Goal: Information Seeking & Learning: Check status

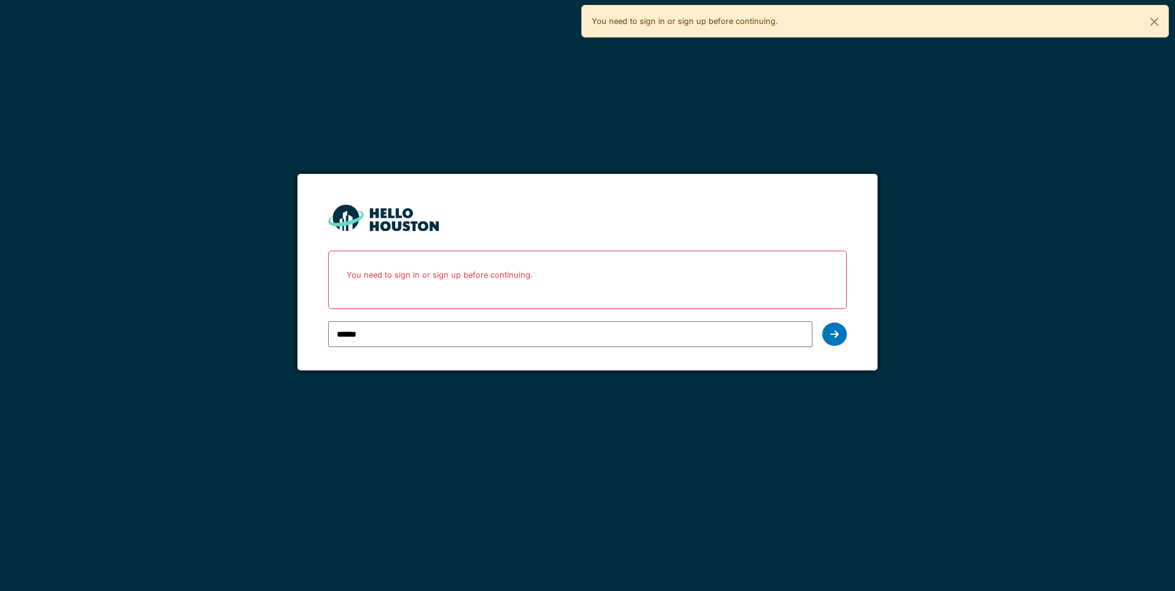
type input "**********"
click at [830, 333] on icon at bounding box center [834, 334] width 9 height 10
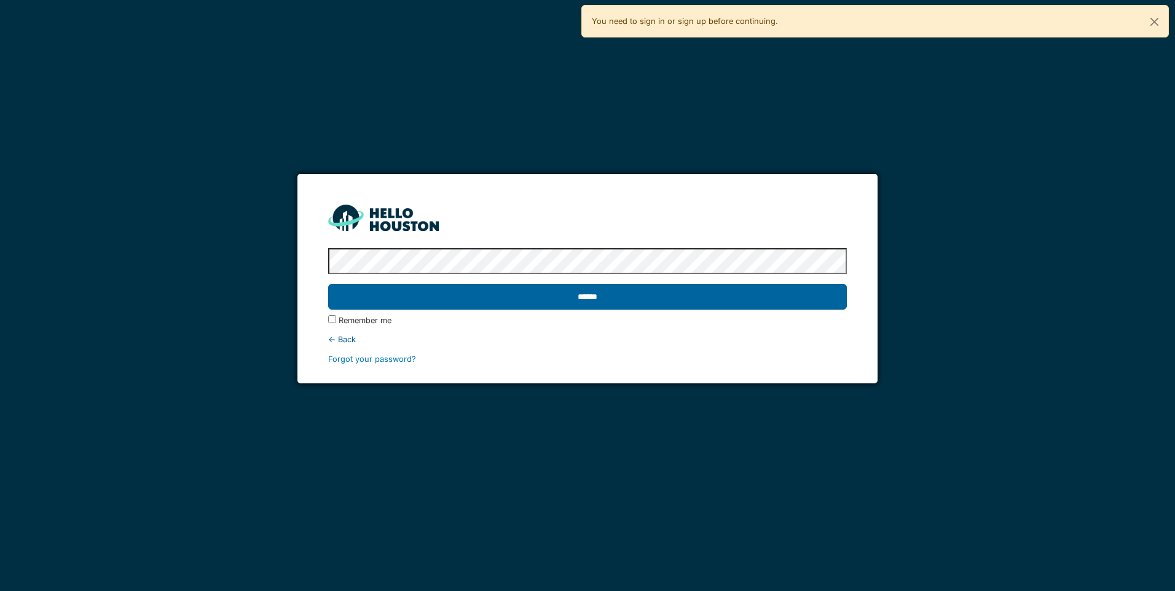
click at [556, 303] on input "******" at bounding box center [587, 297] width 518 height 26
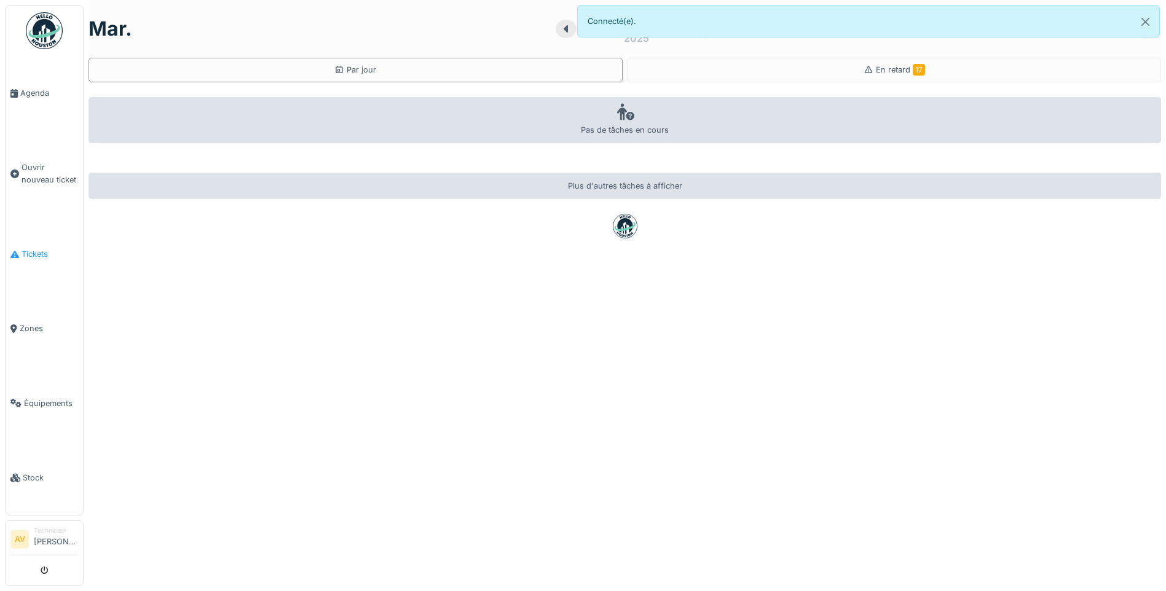
click at [49, 251] on span "Tickets" at bounding box center [50, 254] width 57 height 12
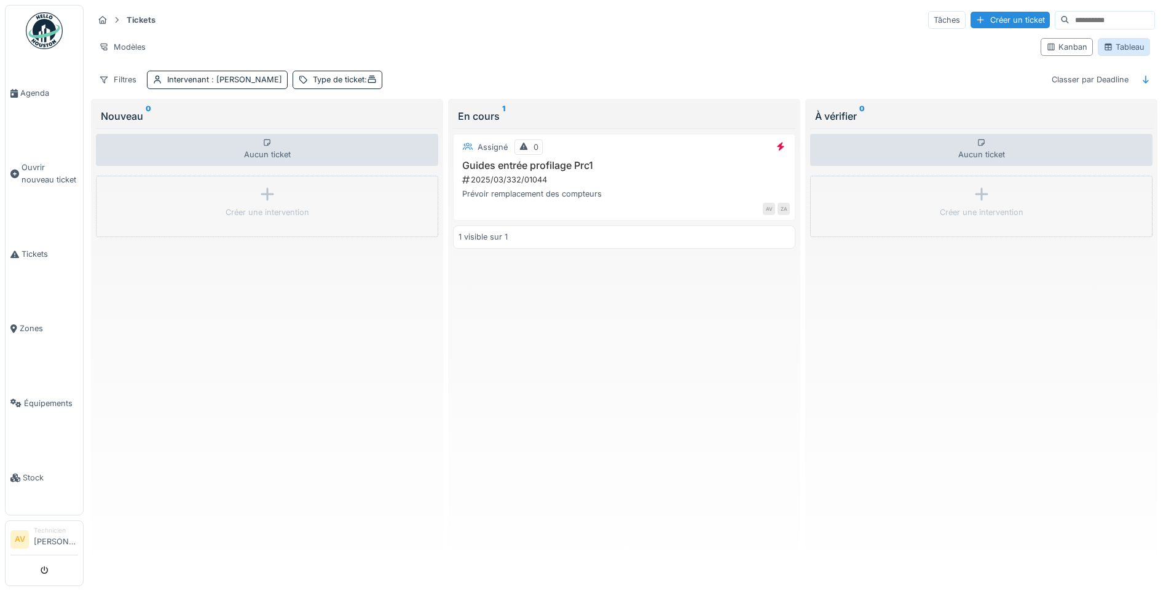
click at [1107, 46] on div "Tableau" at bounding box center [1123, 47] width 41 height 12
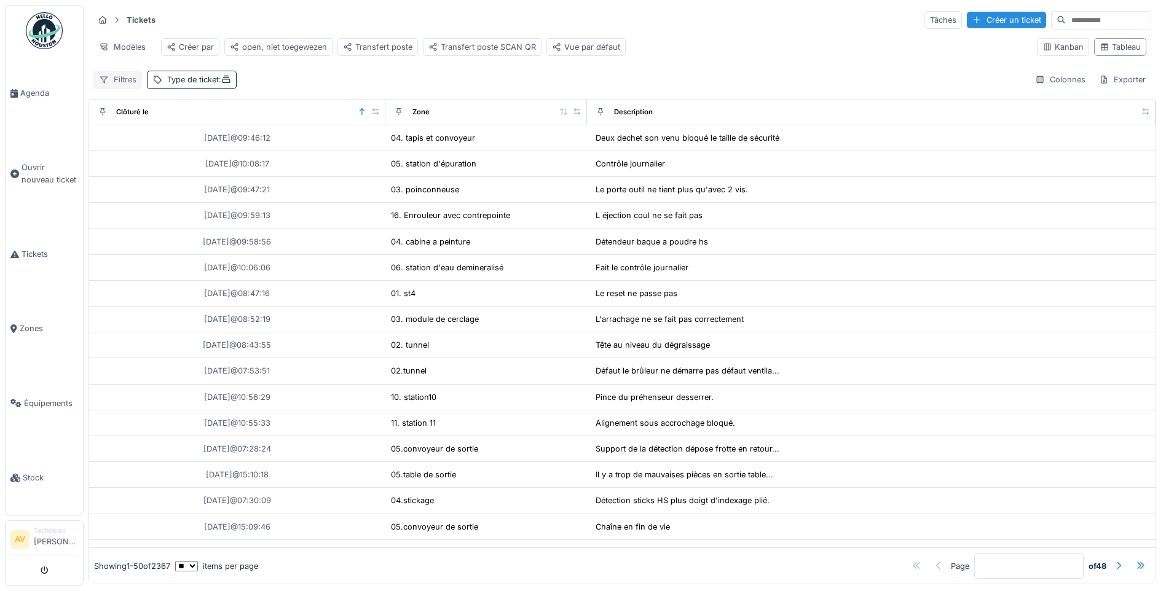
click at [116, 88] on div "Filtres" at bounding box center [117, 80] width 49 height 18
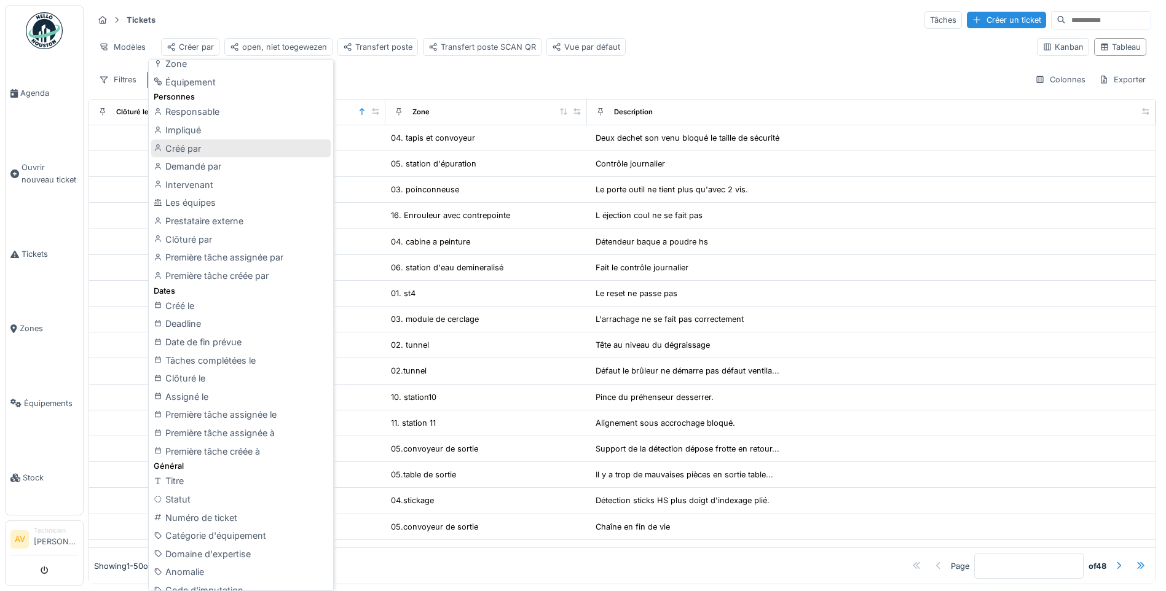
scroll to position [307, 0]
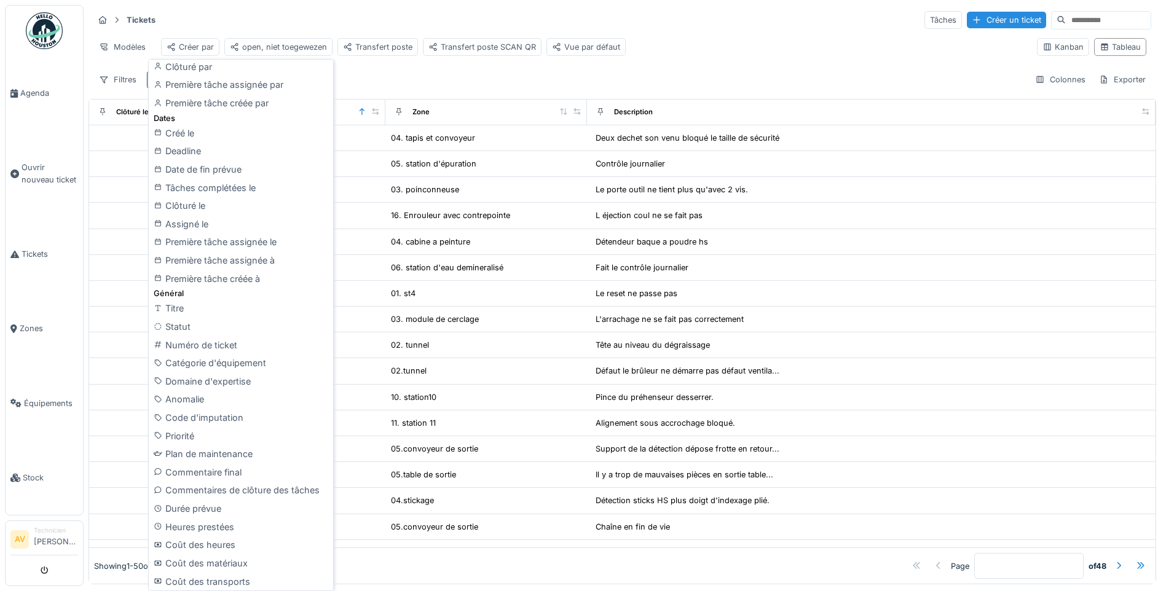
click at [423, 82] on div "Filtres Type de ticket : Colonnes Exporter" at bounding box center [622, 80] width 1058 height 18
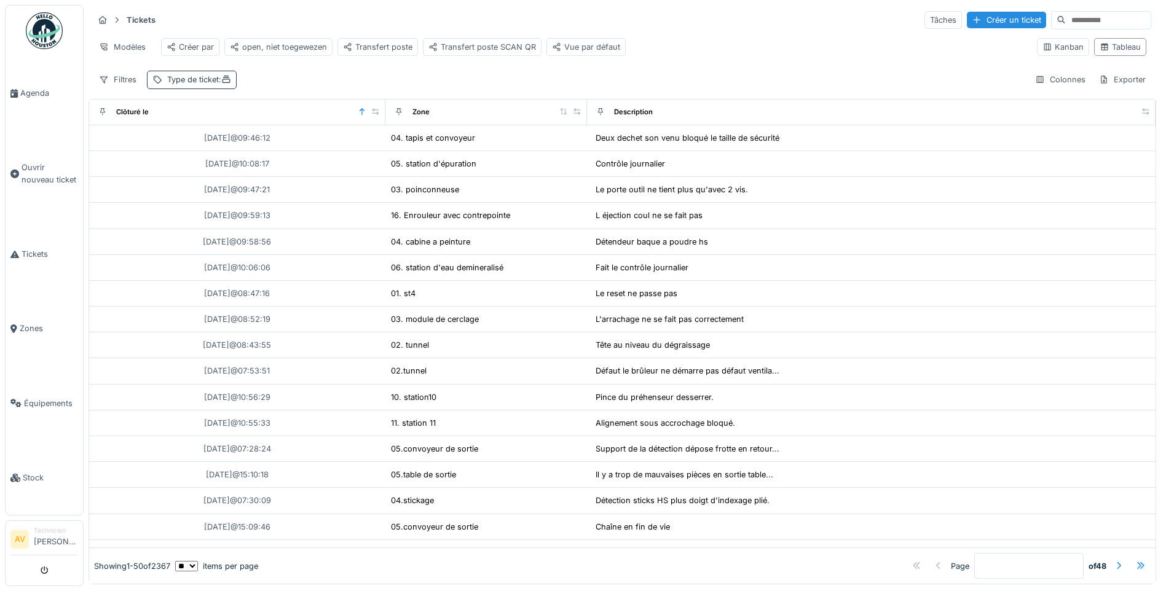
click at [204, 85] on div "Type de ticket :" at bounding box center [199, 80] width 64 height 12
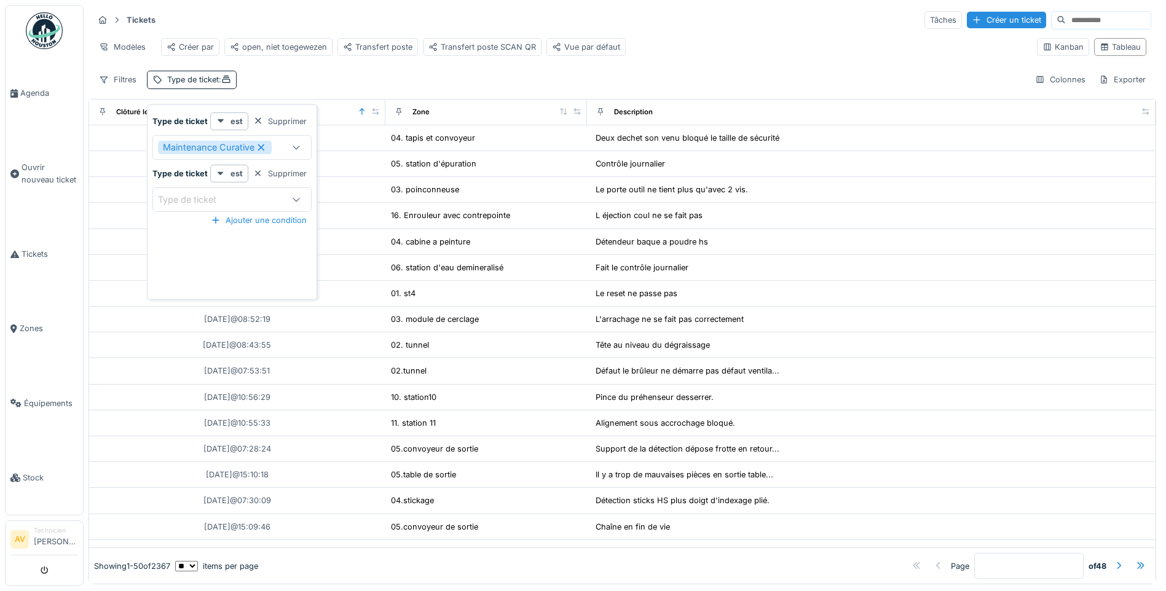
click at [329, 81] on div "Filtres Type de ticket : Colonnes Exporter" at bounding box center [622, 80] width 1058 height 18
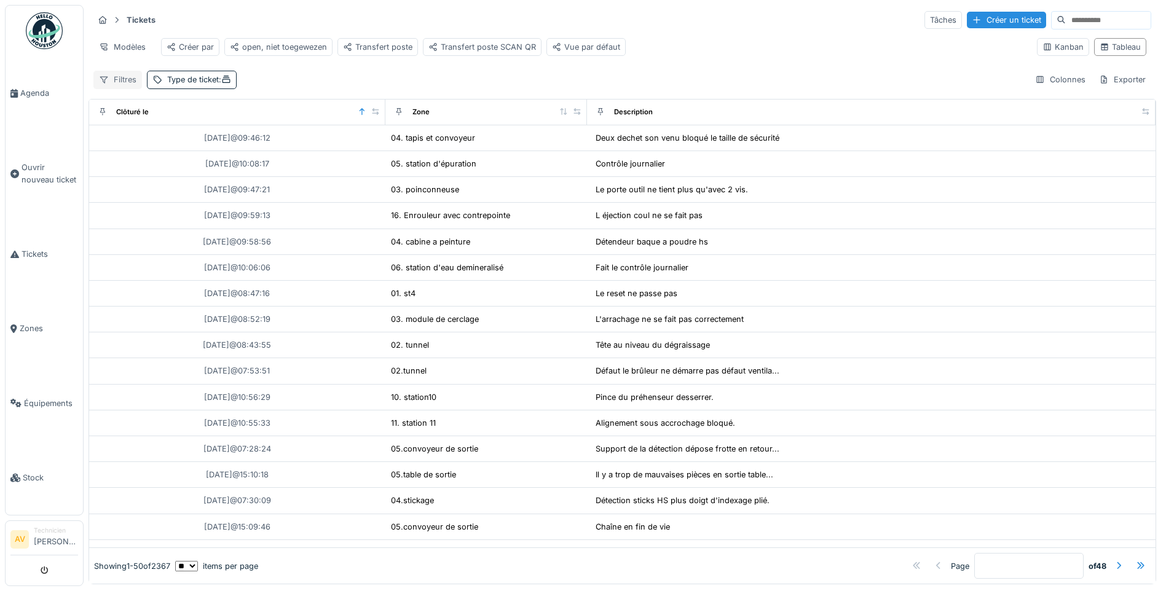
click at [119, 88] on div "Filtres" at bounding box center [117, 80] width 49 height 18
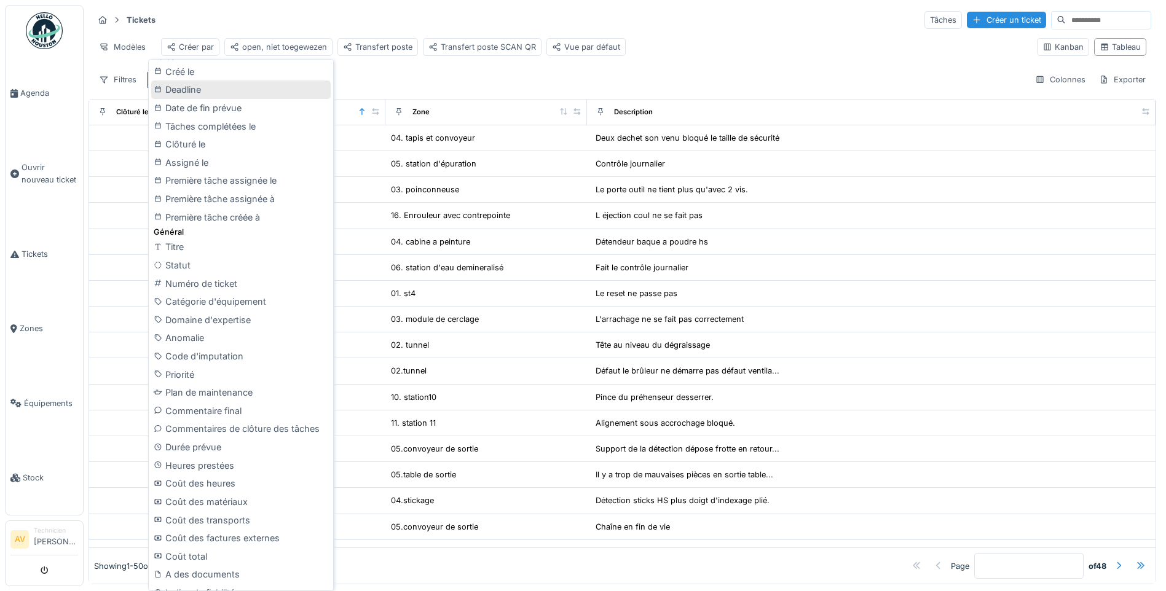
scroll to position [0, 0]
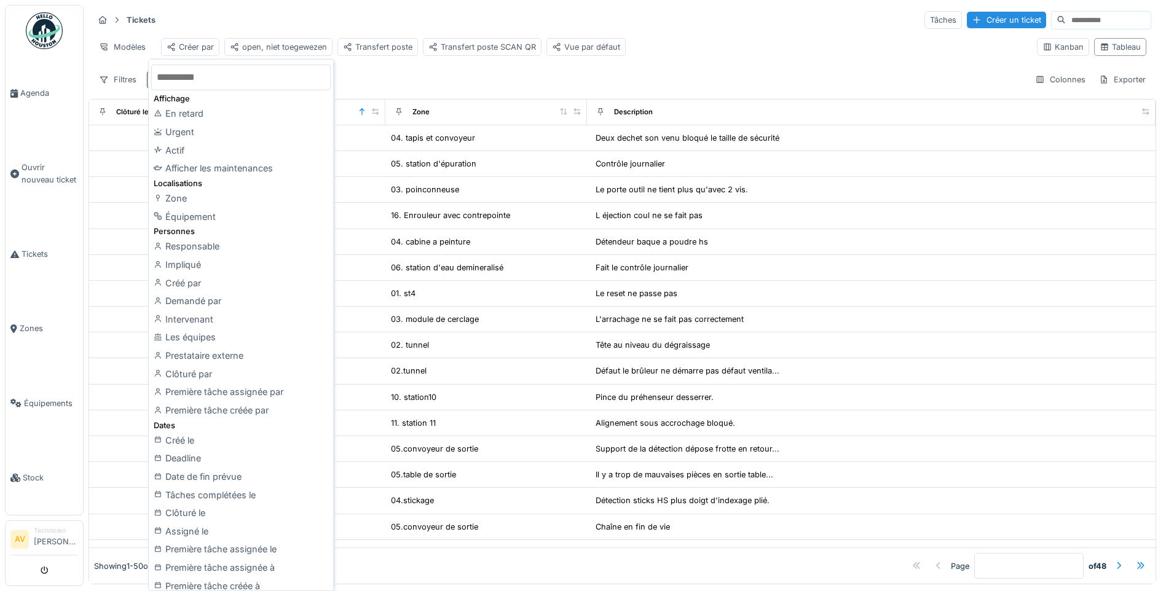
click at [525, 83] on div "Filtres Type de ticket : Colonnes Exporter" at bounding box center [622, 80] width 1058 height 18
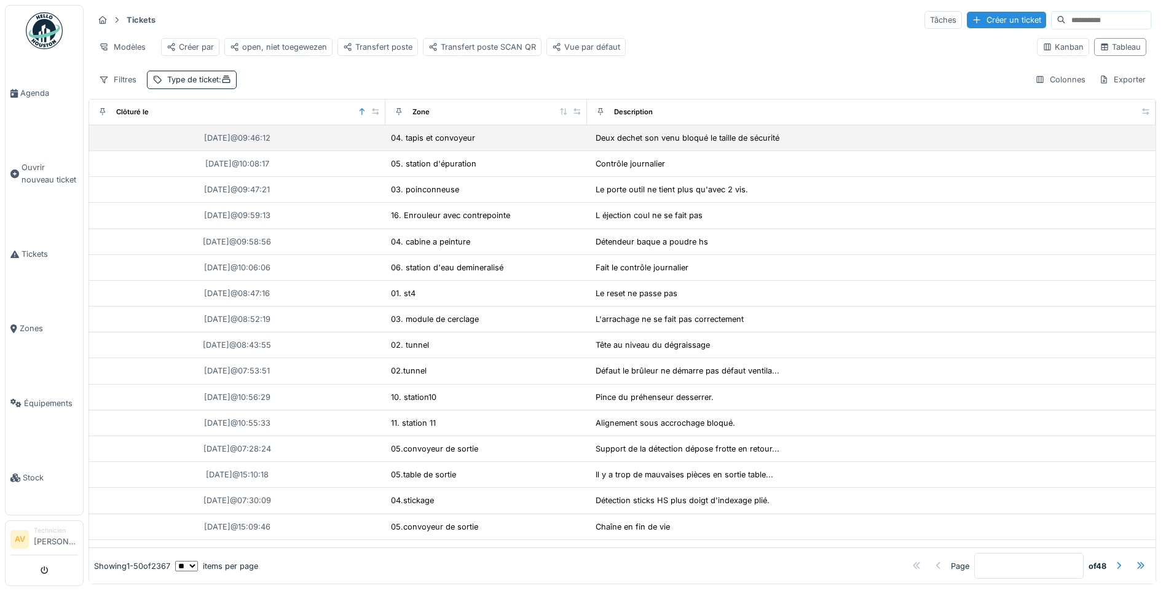
click at [358, 146] on div "16/09/2025 @ 09:46:12" at bounding box center [237, 137] width 286 height 15
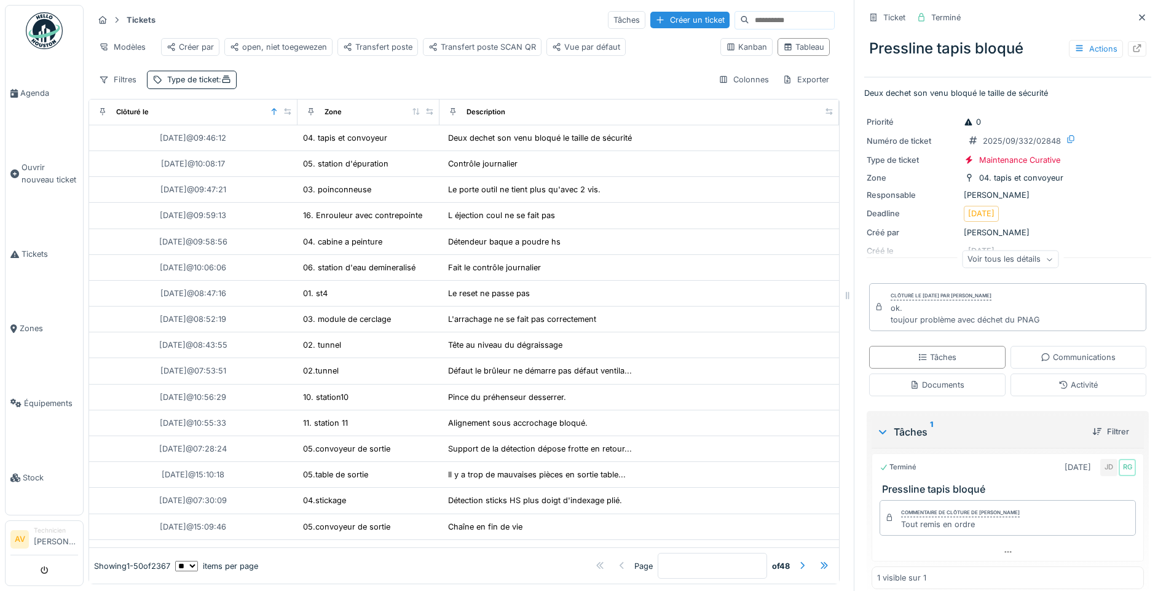
click at [996, 265] on div "Voir tous les détails" at bounding box center [1010, 260] width 96 height 18
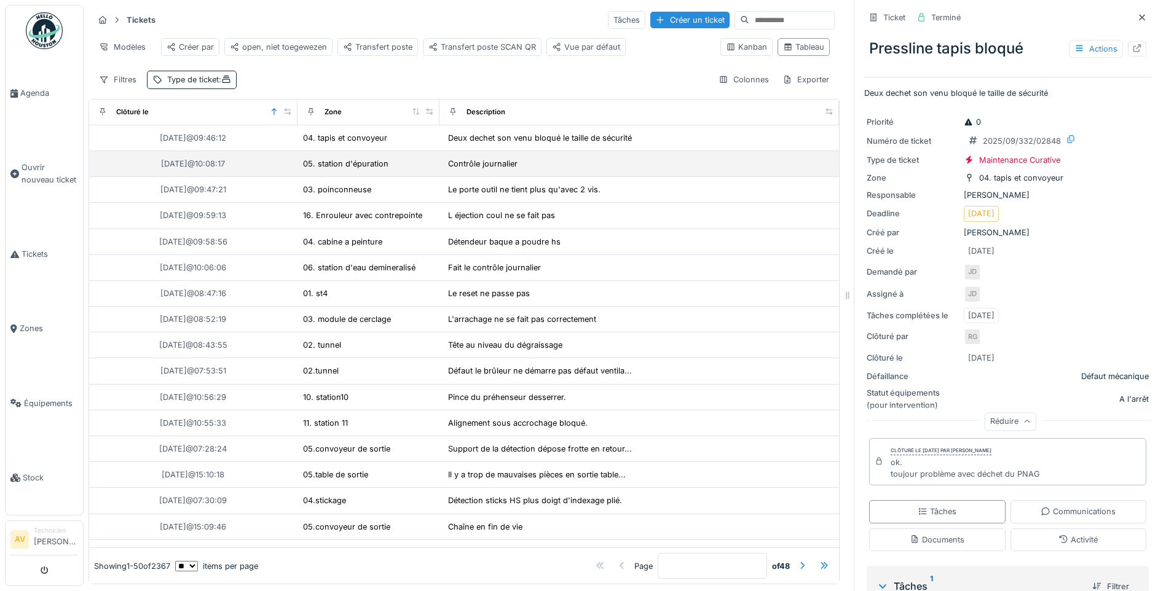
click at [404, 170] on div "05. station d'épuration" at bounding box center [368, 163] width 132 height 13
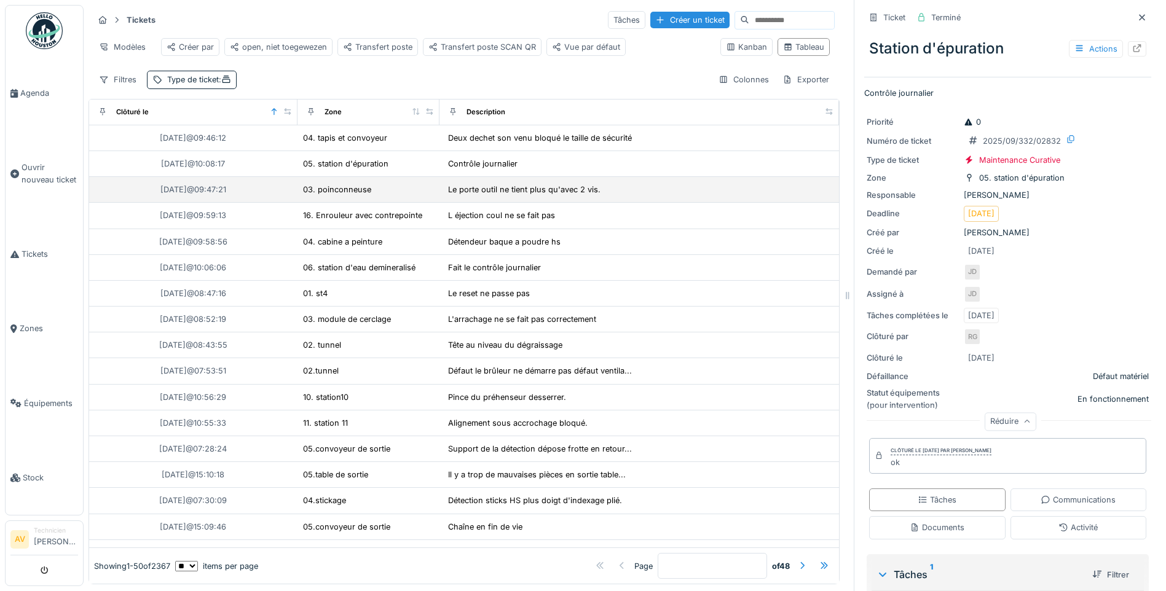
click at [404, 196] on div "03. poinconneuse" at bounding box center [368, 189] width 132 height 13
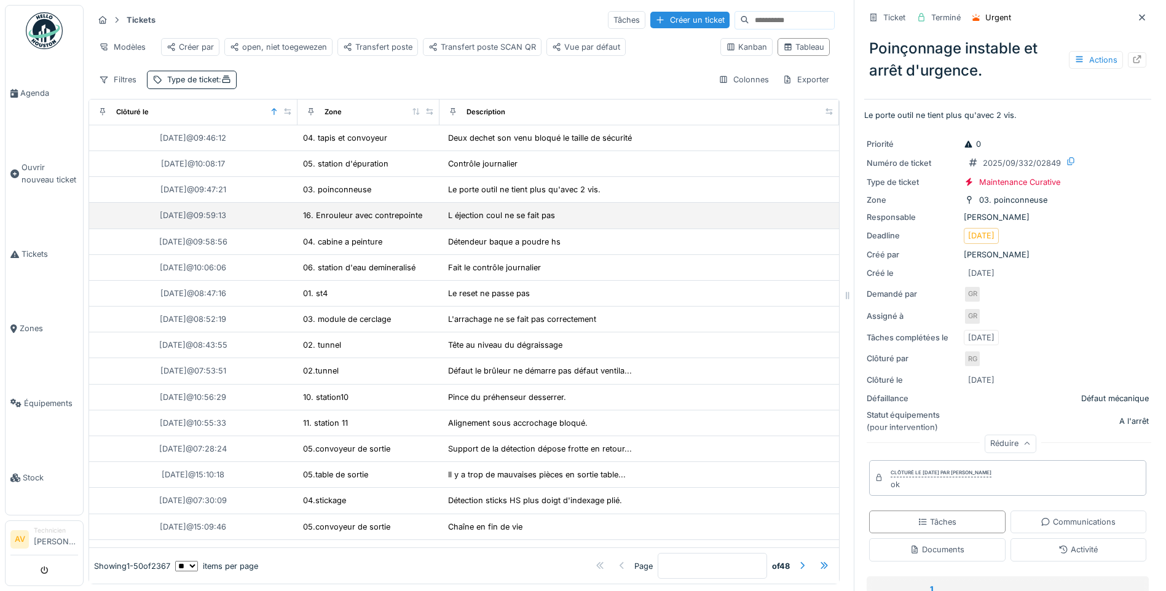
click at [583, 214] on div "L éjection coul ne se fait pas" at bounding box center [639, 215] width 390 height 14
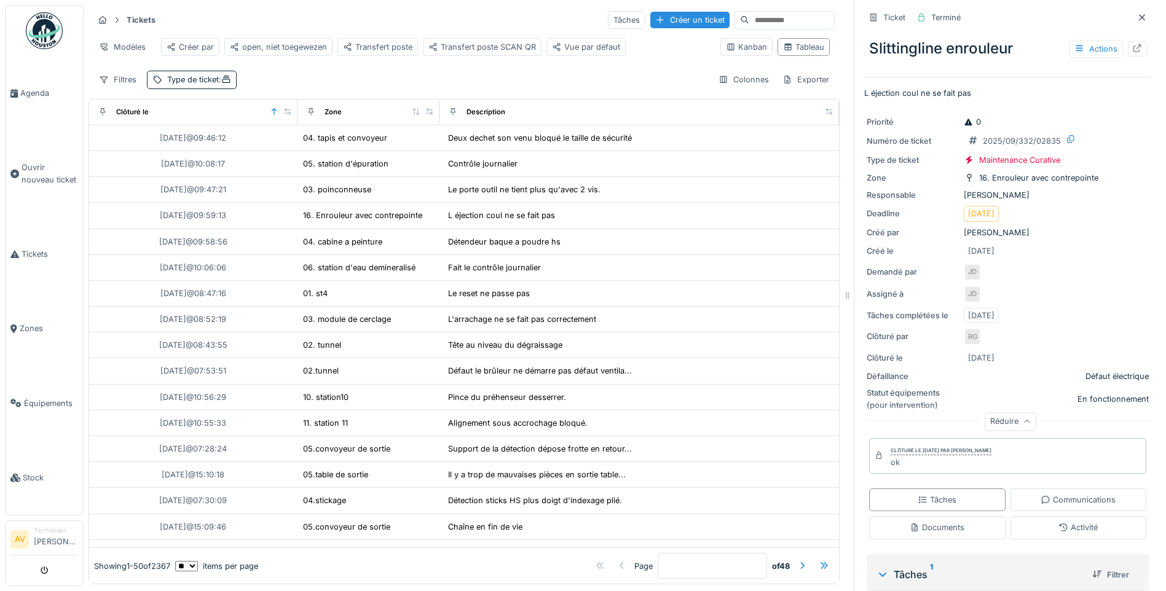
scroll to position [155, 0]
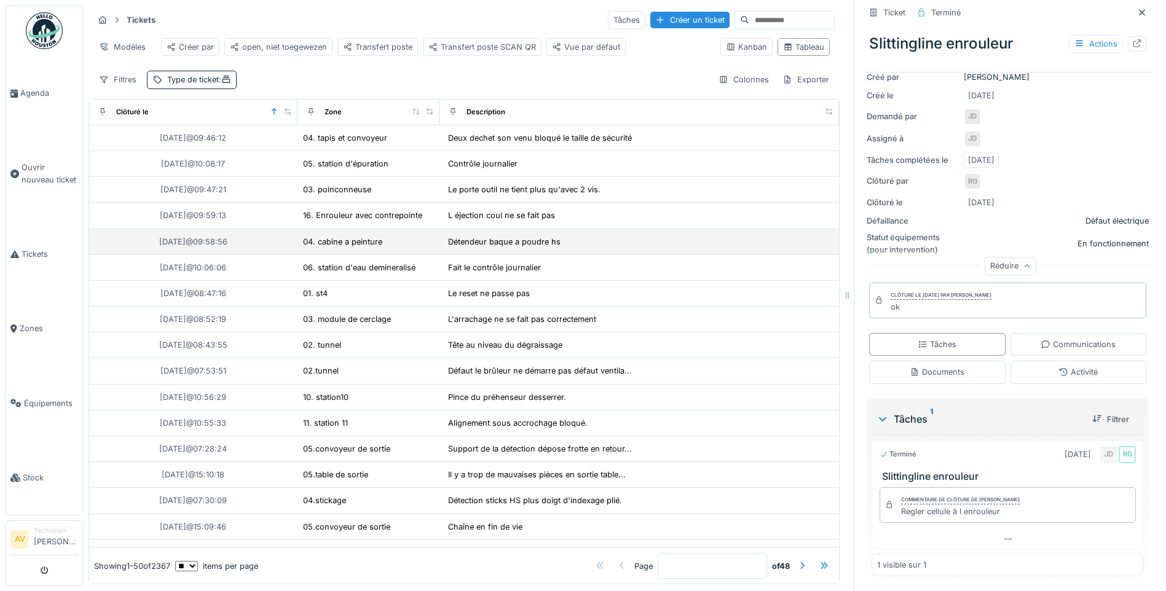
click at [635, 242] on div "Détendeur baque a poudre hs" at bounding box center [639, 242] width 390 height 14
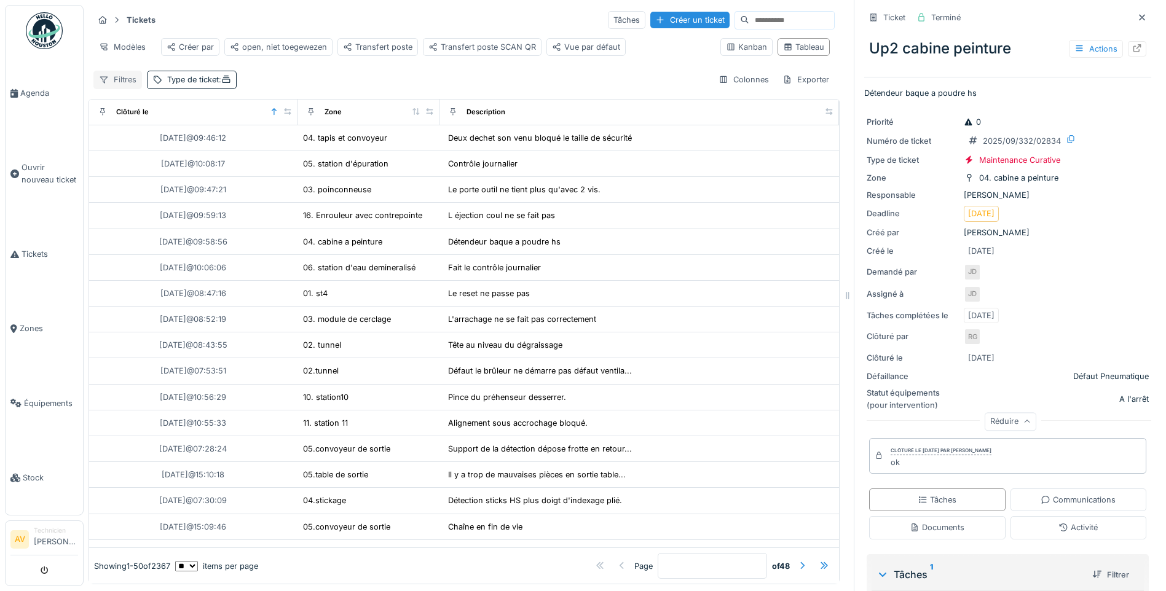
click at [123, 81] on div "Filtres" at bounding box center [117, 80] width 49 height 18
click at [360, 77] on div "Filtres Type de ticket : Colonnes Exporter" at bounding box center [463, 80] width 741 height 18
click at [217, 81] on div "Type de ticket :" at bounding box center [199, 80] width 64 height 12
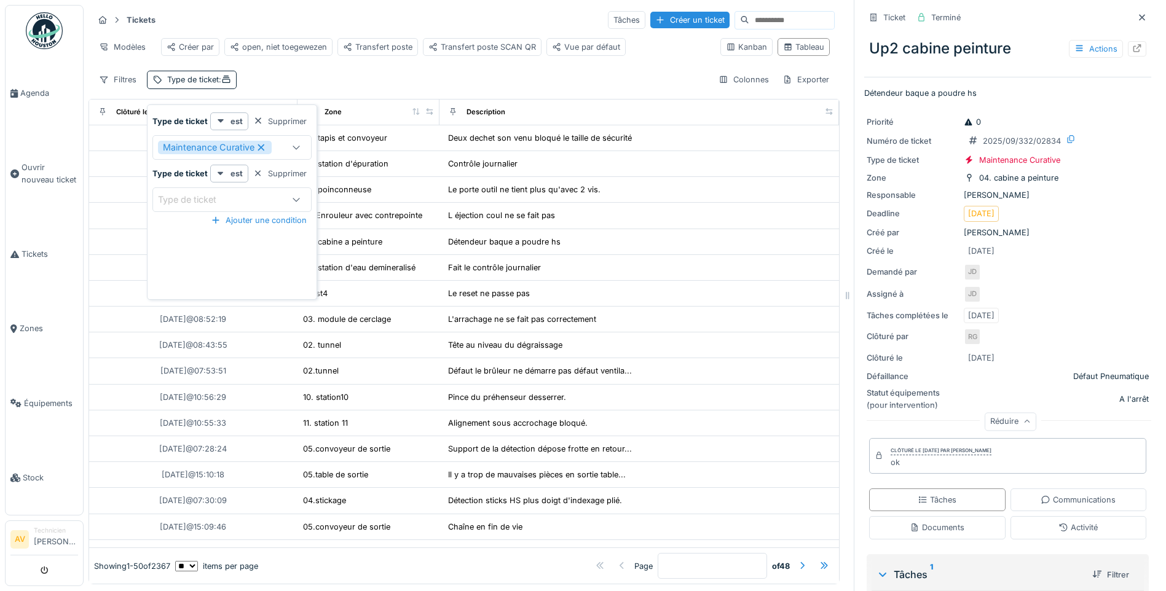
click at [295, 195] on icon at bounding box center [296, 199] width 10 height 8
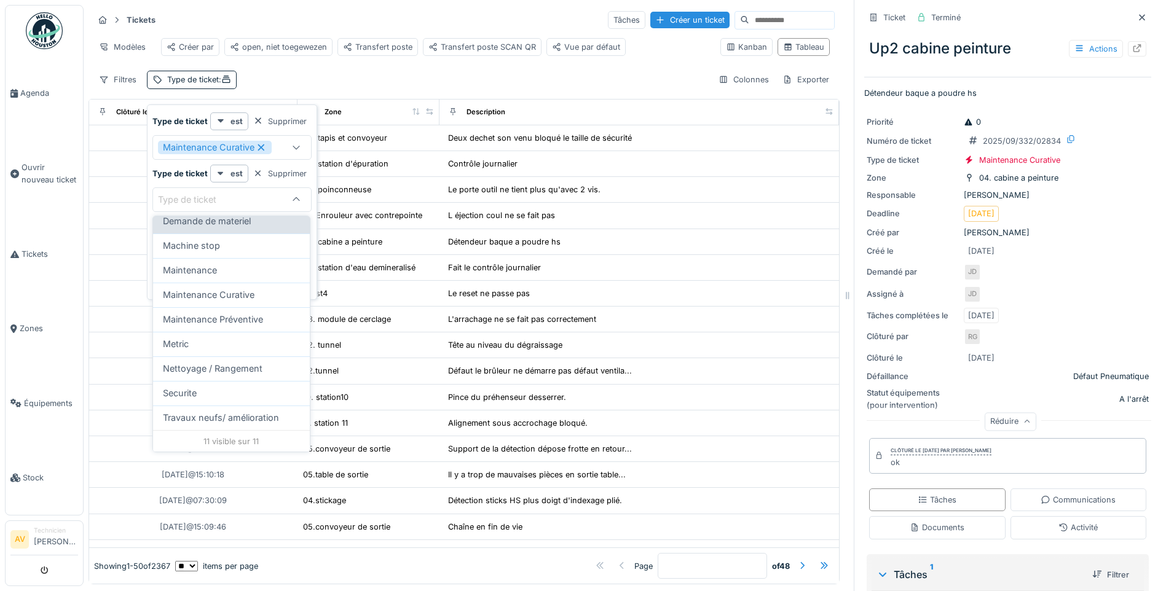
scroll to position [122, 0]
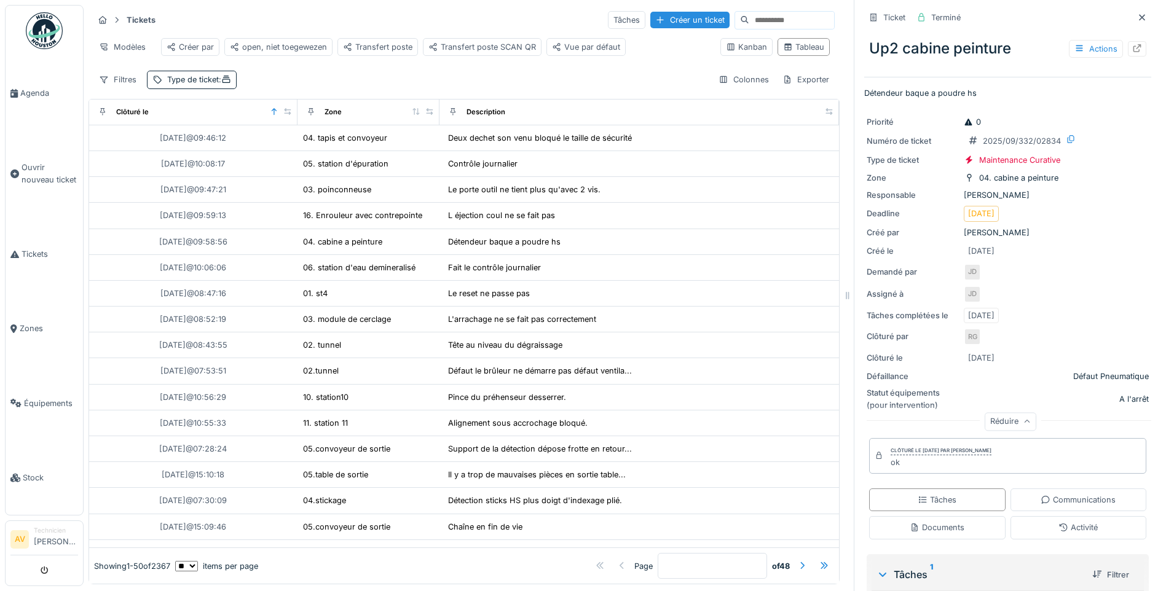
click at [417, 88] on div "Filtres Type de ticket : Colonnes Exporter" at bounding box center [463, 80] width 741 height 18
click at [125, 88] on div "Filtres" at bounding box center [117, 80] width 49 height 18
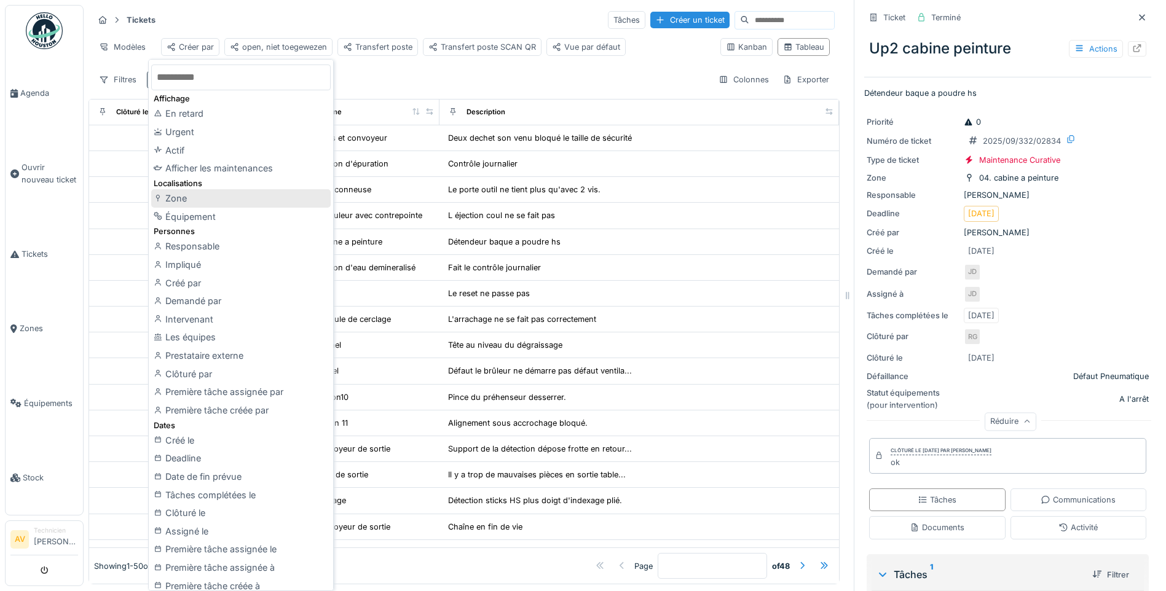
click at [212, 197] on div "Zone" at bounding box center [240, 198] width 179 height 18
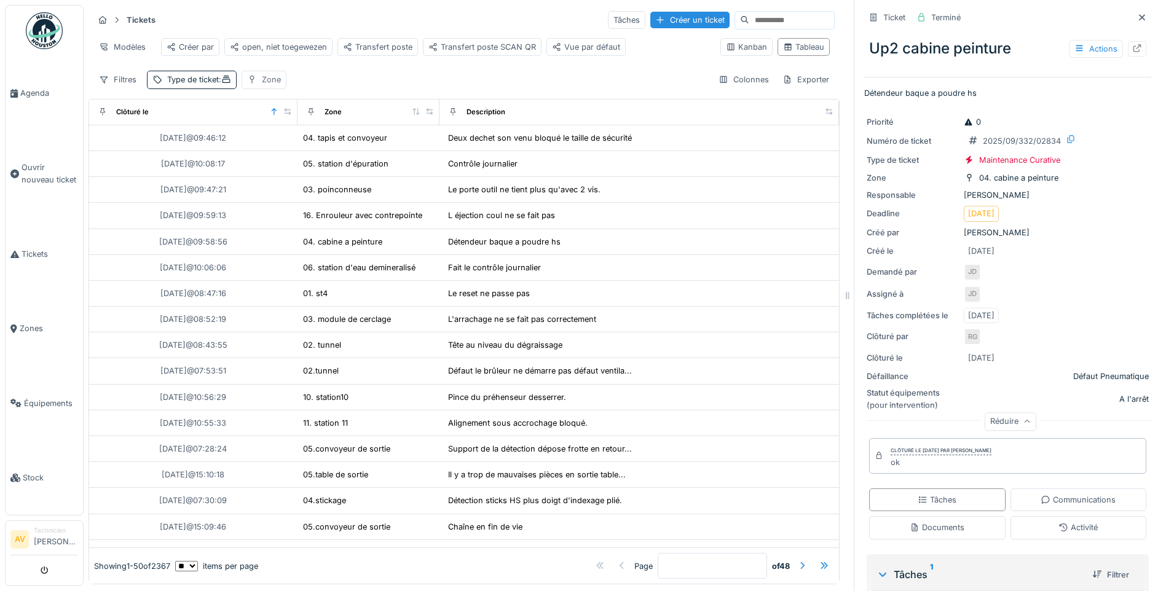
click at [265, 88] on div "Zone" at bounding box center [264, 80] width 45 height 18
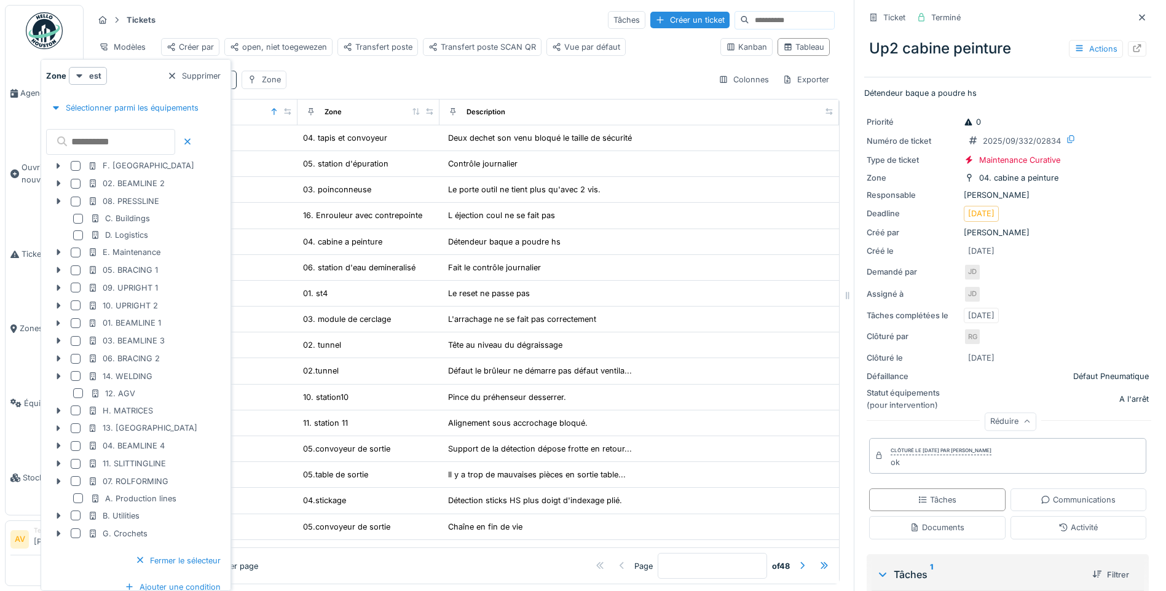
click at [361, 85] on div "Filtres Type de ticket : Zone Colonnes Exporter" at bounding box center [463, 80] width 741 height 18
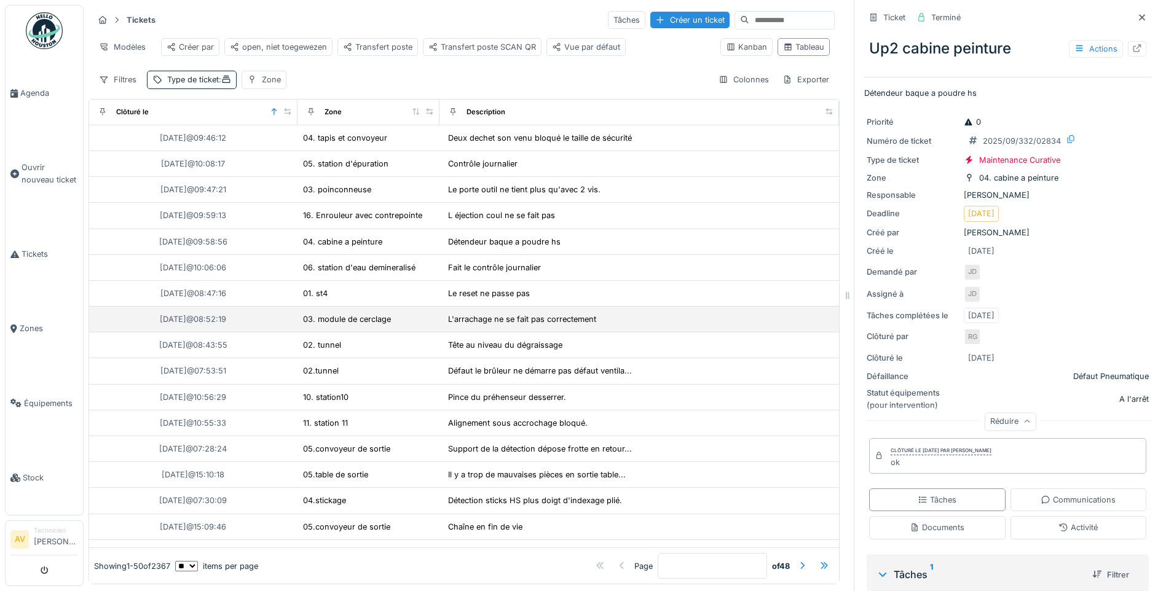
click at [654, 332] on td "L'arrachage ne se fait pas correctement" at bounding box center [638, 320] width 399 height 26
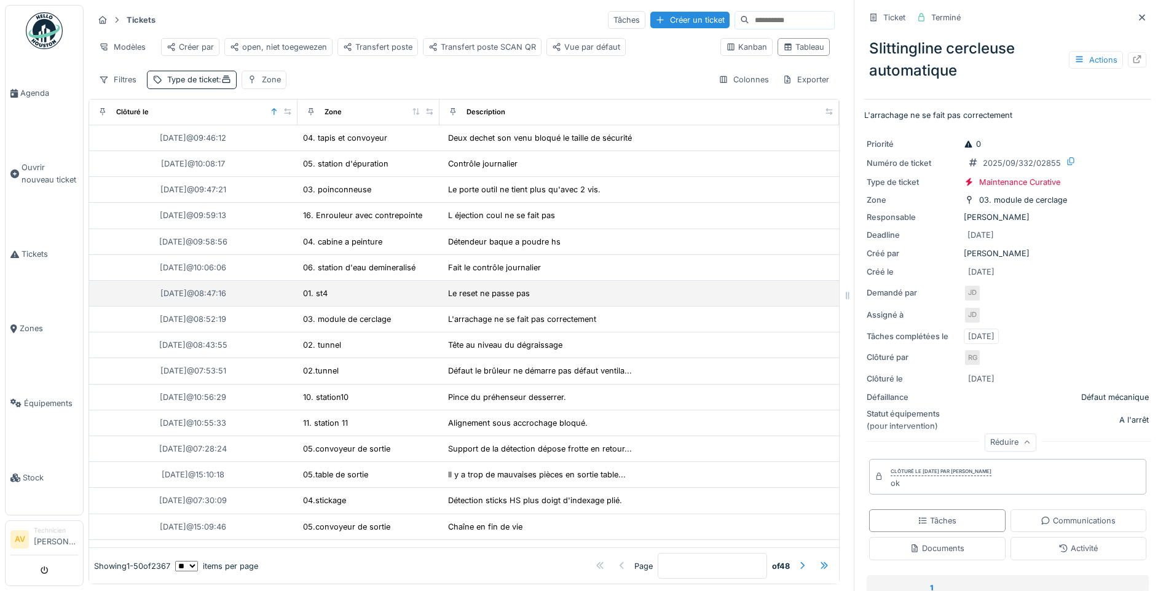
click at [656, 301] on div "Le reset ne passe pas" at bounding box center [639, 293] width 390 height 14
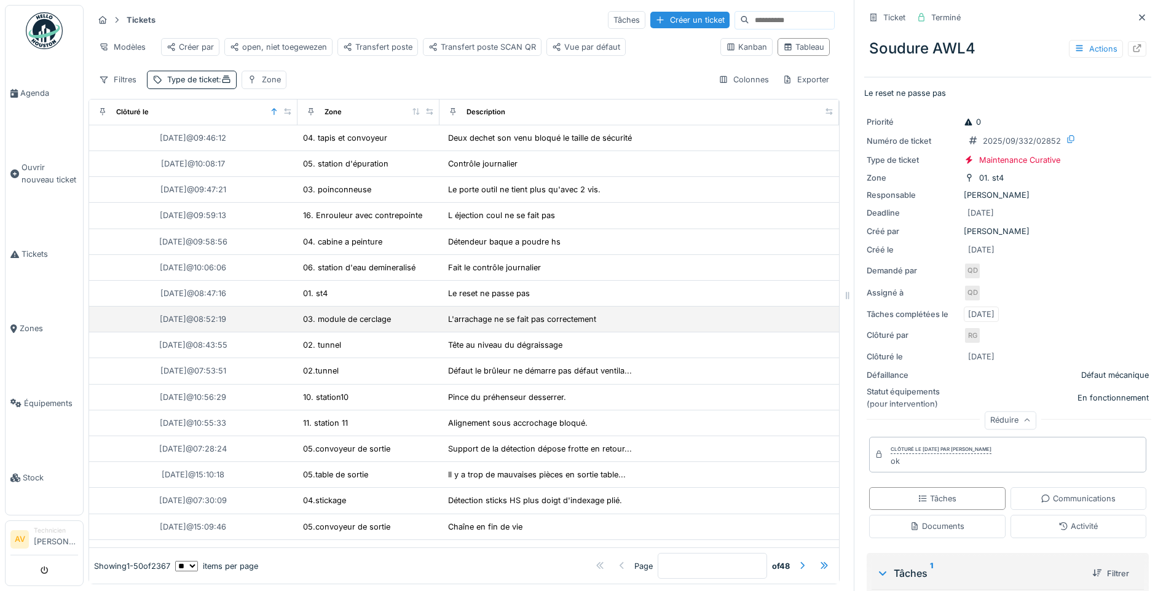
click at [651, 324] on div "L'arrachage ne se fait pas correctement" at bounding box center [639, 319] width 390 height 14
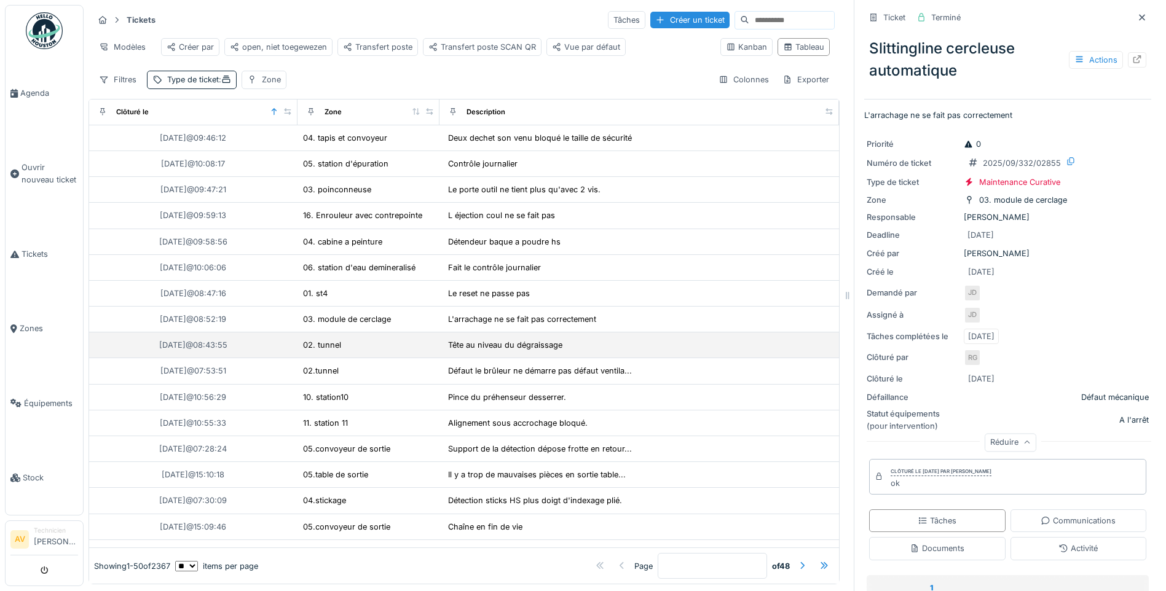
click at [648, 352] on div "Tête au niveau du dégraissage" at bounding box center [639, 345] width 390 height 14
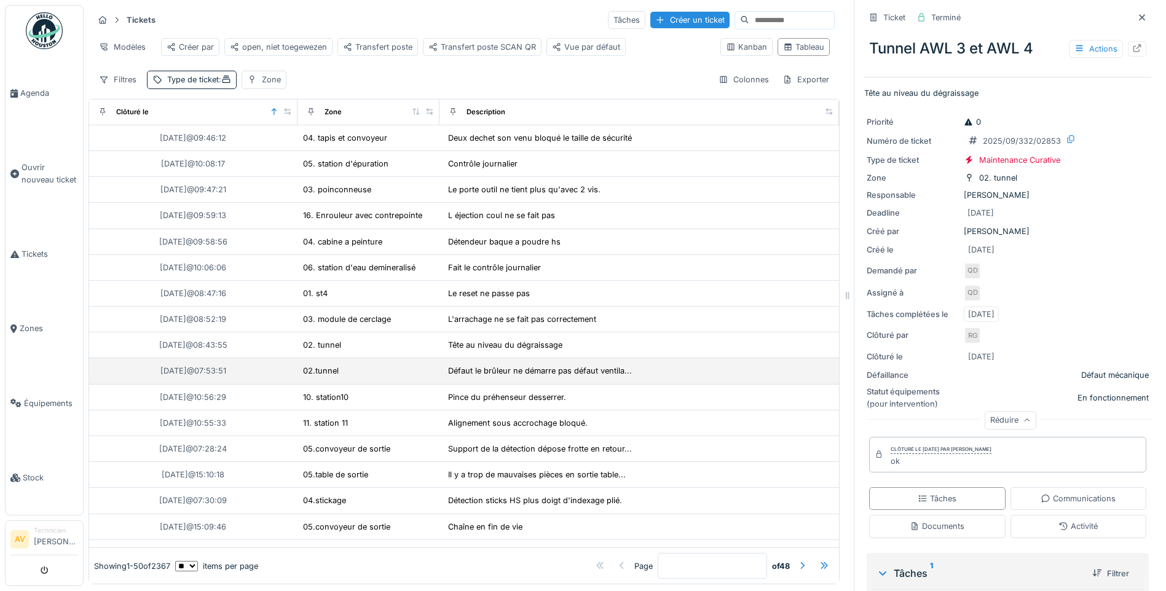
click at [642, 378] on div "Défaut le brûleur ne démarre pas défaut ventila..." at bounding box center [639, 371] width 390 height 14
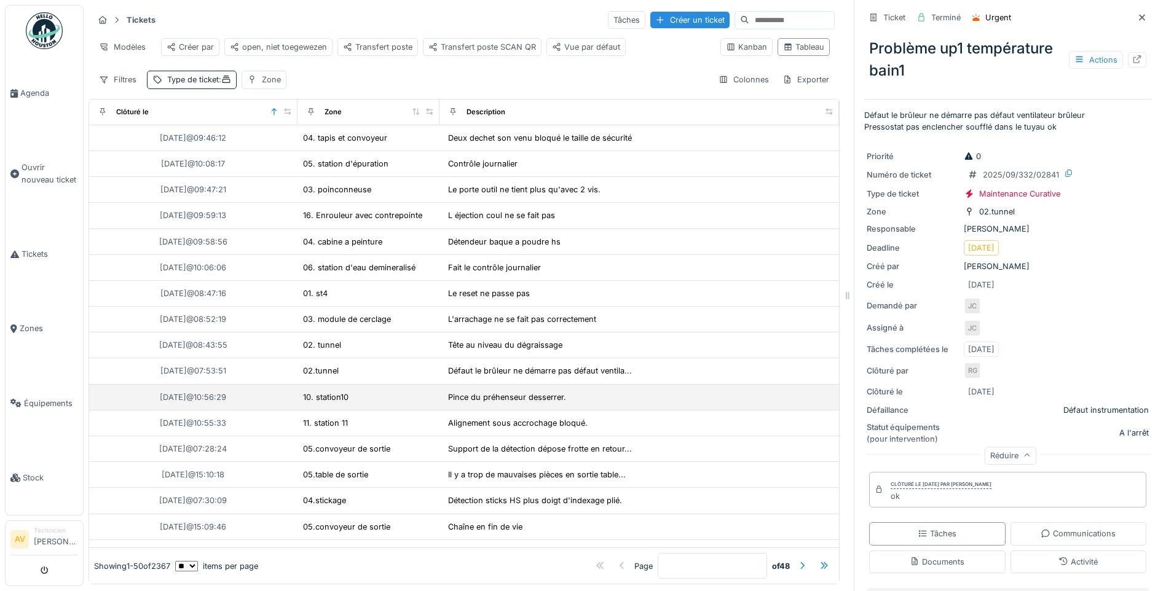
click at [636, 404] on div "Pince du préhenseur desserrer." at bounding box center [639, 397] width 390 height 14
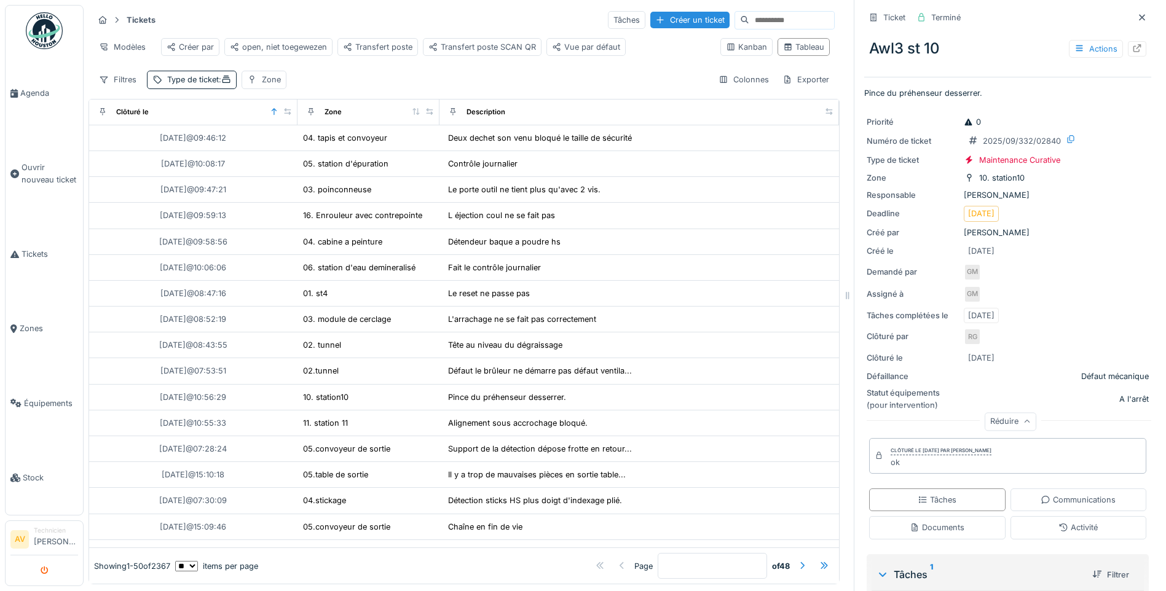
click at [41, 570] on icon "submit" at bounding box center [45, 571] width 8 height 8
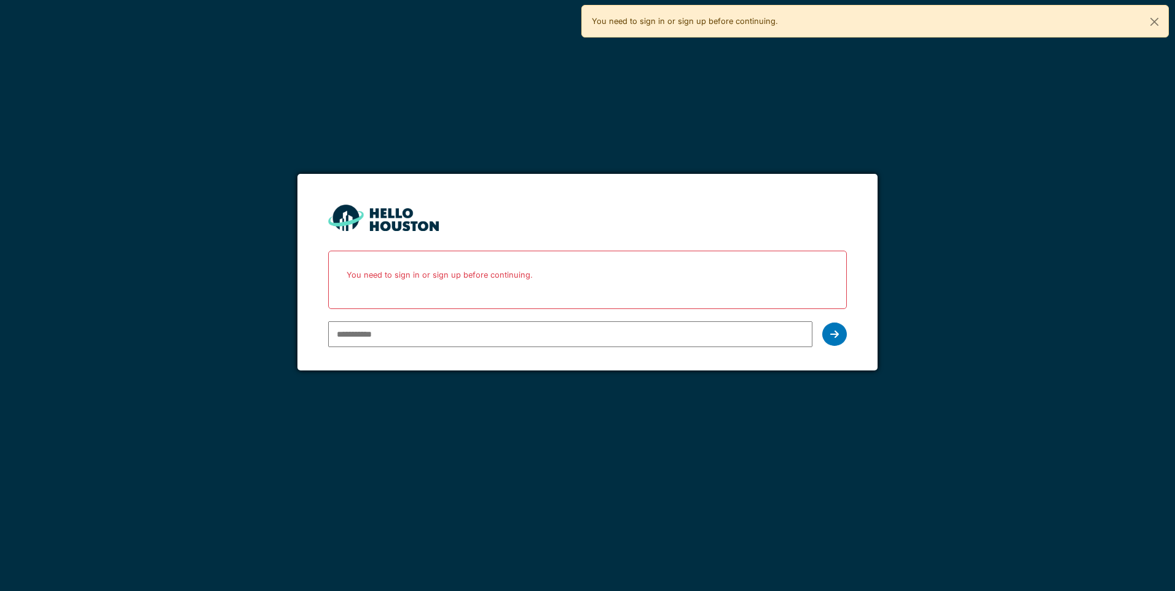
click at [582, 340] on input "email" at bounding box center [570, 334] width 484 height 26
type input "**********"
click at [843, 332] on div at bounding box center [834, 334] width 25 height 23
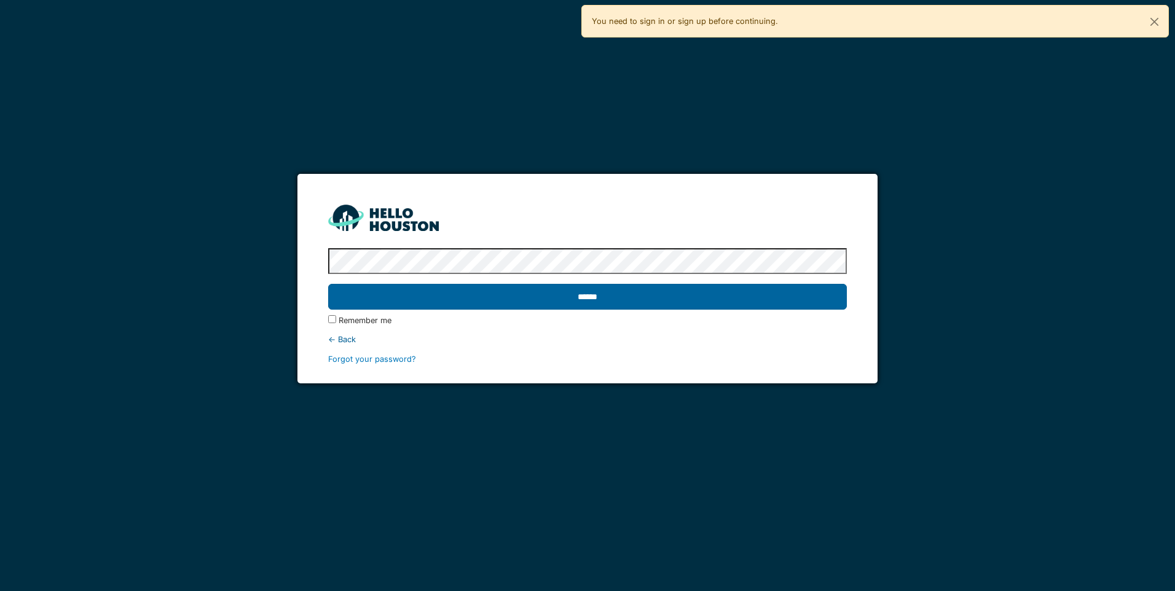
click at [709, 288] on input "******" at bounding box center [587, 297] width 518 height 26
